Goal: Communication & Community: Answer question/provide support

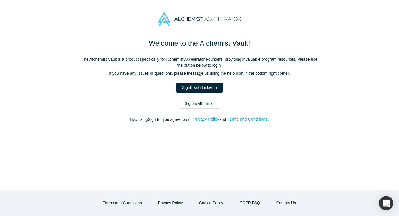
click at [206, 104] on link "Sign In with Email" at bounding box center [200, 104] width 42 height 10
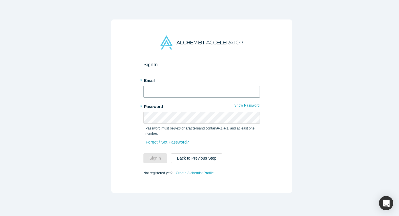
type input "[EMAIL_ADDRESS][DOMAIN_NAME]"
drag, startPoint x: 0, startPoint y: 0, endPoint x: 153, endPoint y: 155, distance: 217.9
click at [153, 155] on button "Sign In" at bounding box center [155, 159] width 24 height 10
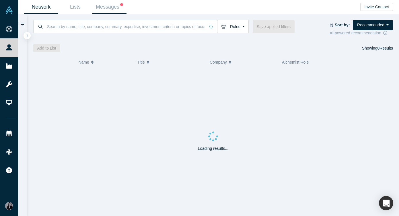
click at [108, 8] on link "Messages" at bounding box center [109, 6] width 34 height 13
